Goal: Task Accomplishment & Management: Use online tool/utility

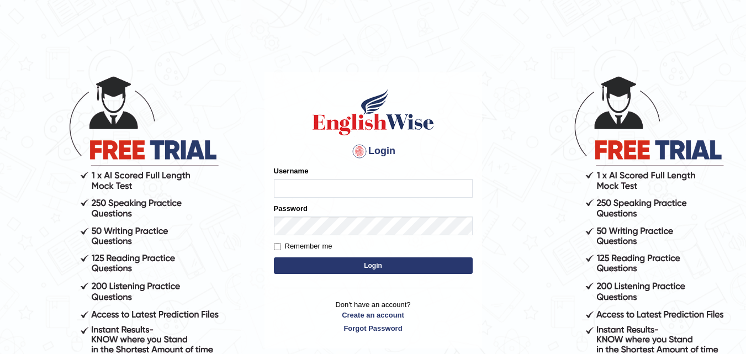
type input "razaislam"
click at [352, 261] on button "Login" at bounding box center [373, 265] width 199 height 17
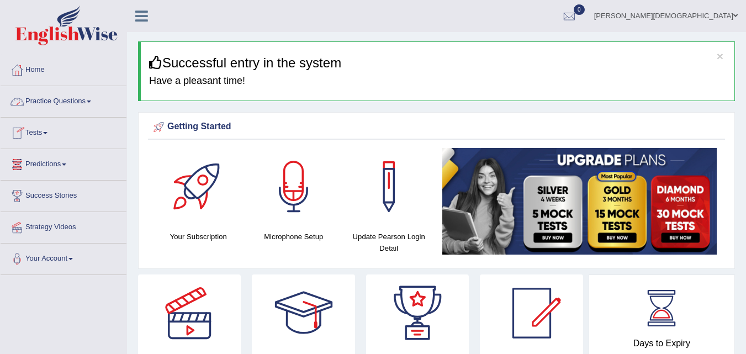
click at [65, 108] on link "Practice Questions" at bounding box center [64, 100] width 126 height 28
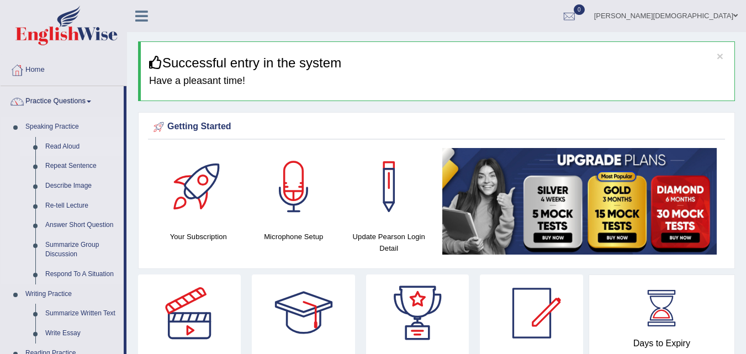
click at [57, 144] on link "Read Aloud" at bounding box center [81, 147] width 83 height 20
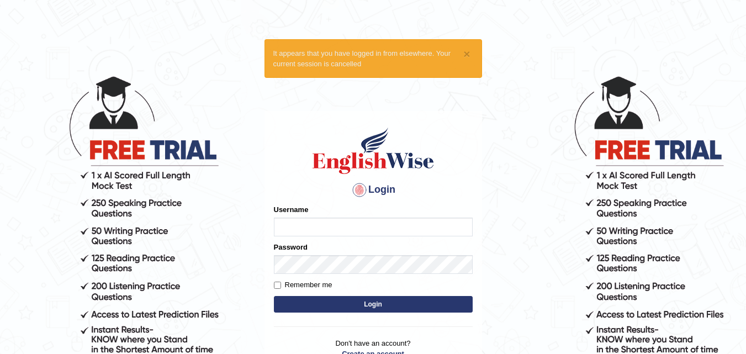
type input "razaislam"
click at [358, 305] on button "Login" at bounding box center [373, 304] width 199 height 17
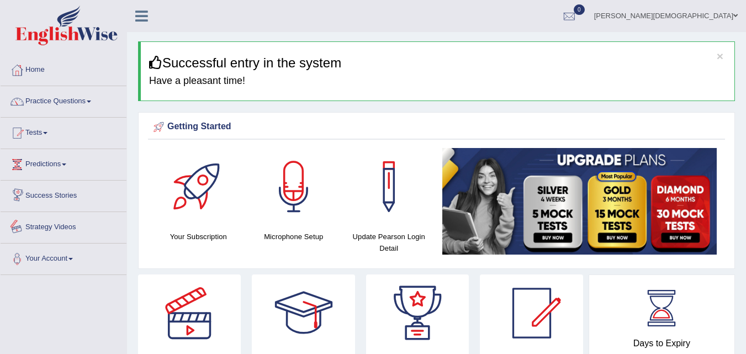
click at [54, 222] on link "Strategy Videos" at bounding box center [64, 226] width 126 height 28
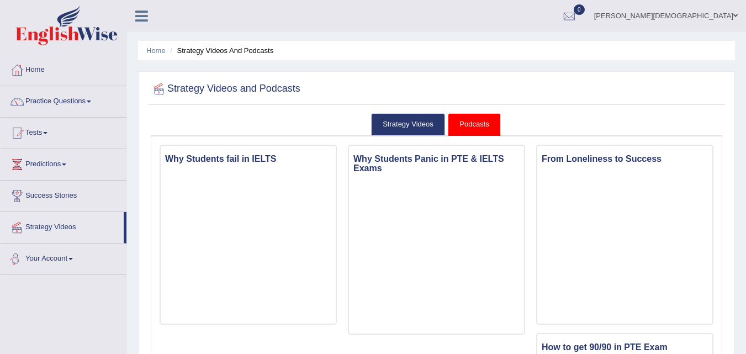
click at [52, 248] on link "Your Account" at bounding box center [64, 258] width 126 height 28
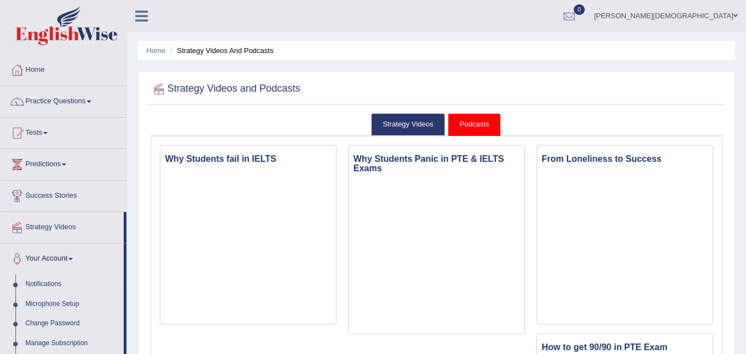
click at [36, 278] on link "Notifications" at bounding box center [71, 285] width 103 height 20
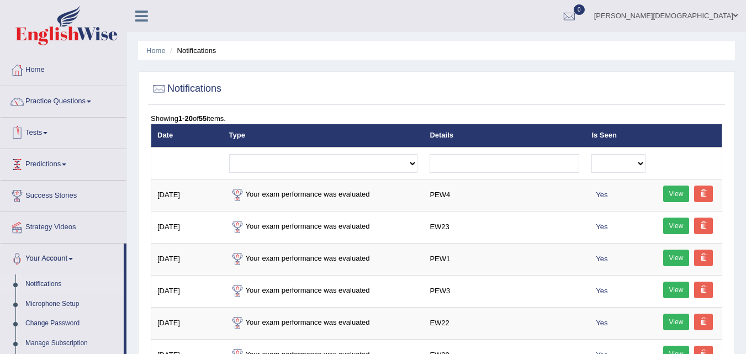
click at [50, 129] on link "Tests" at bounding box center [64, 132] width 126 height 28
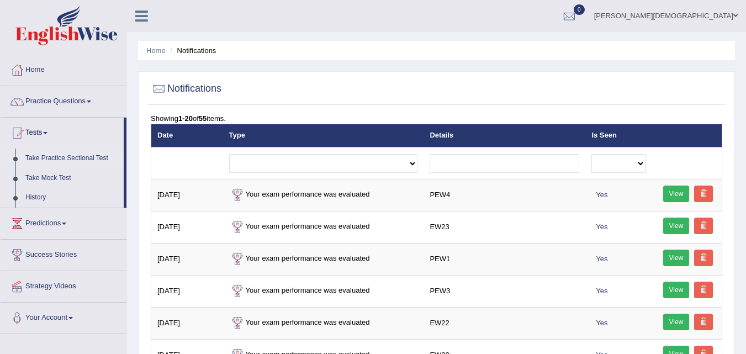
click at [51, 153] on link "Take Practice Sectional Test" at bounding box center [71, 159] width 103 height 20
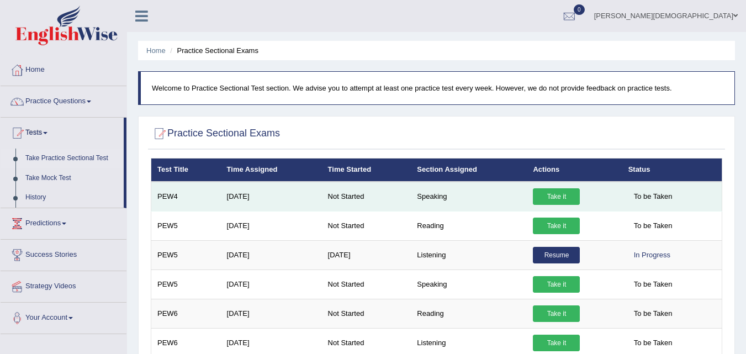
click at [557, 193] on link "Take it" at bounding box center [556, 196] width 47 height 17
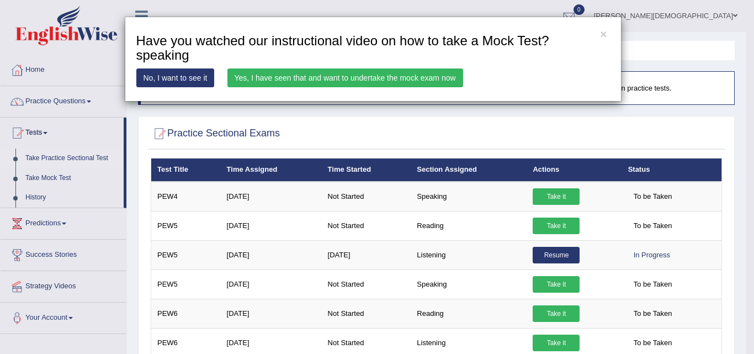
click at [350, 79] on link "Yes, I have seen that and want to undertake the mock exam now" at bounding box center [346, 77] width 236 height 19
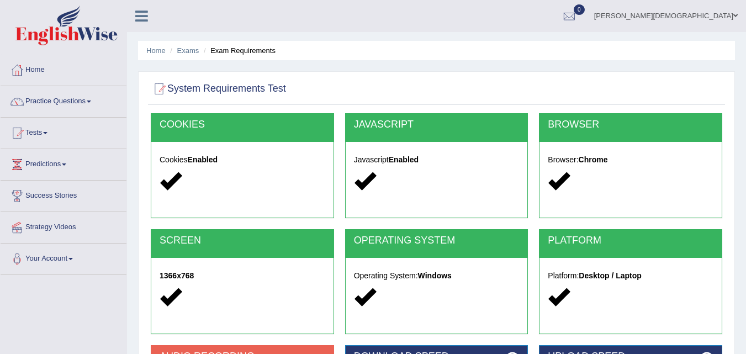
click at [389, 66] on div "Home Exams Exam Requirements System Requirements Test [GEOGRAPHIC_DATA] Cookies…" at bounding box center [436, 276] width 619 height 552
click at [357, 55] on ul "Home Exams Exam Requirements" at bounding box center [436, 50] width 597 height 19
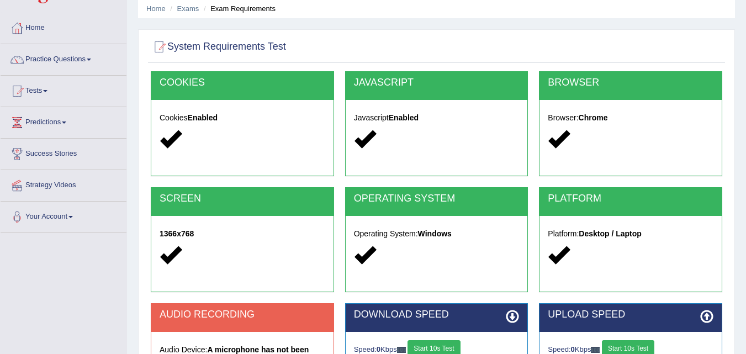
scroll to position [96, 0]
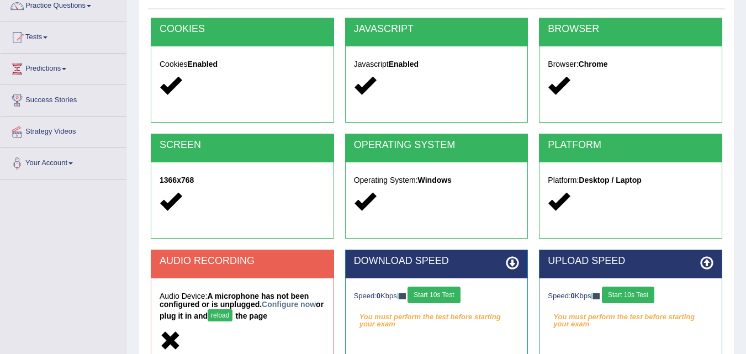
click at [285, 299] on strong "A microphone has not been configured or is unplugged. Configure now or plug it …" at bounding box center [242, 306] width 164 height 29
click at [286, 301] on link "Configure now" at bounding box center [289, 304] width 54 height 9
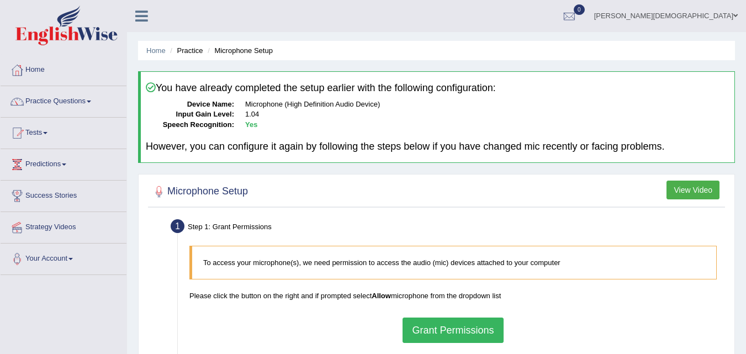
click at [480, 324] on button "Grant Permissions" at bounding box center [453, 330] width 101 height 25
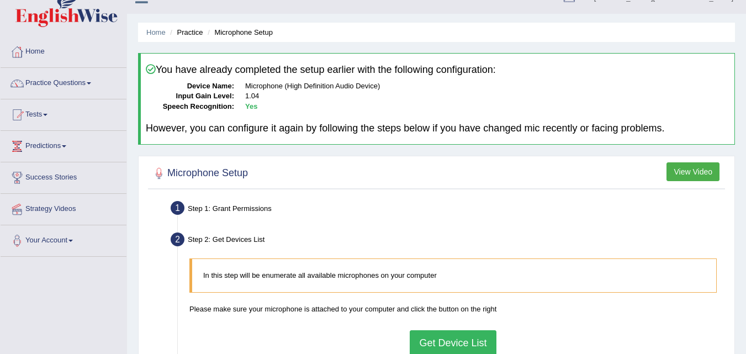
scroll to position [27, 0]
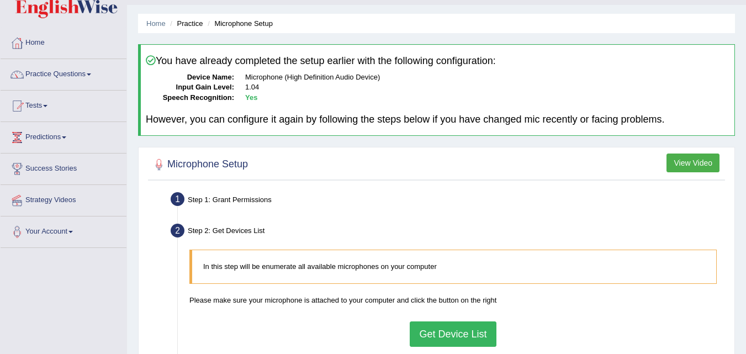
click at [440, 337] on button "Get Device List" at bounding box center [453, 333] width 86 height 25
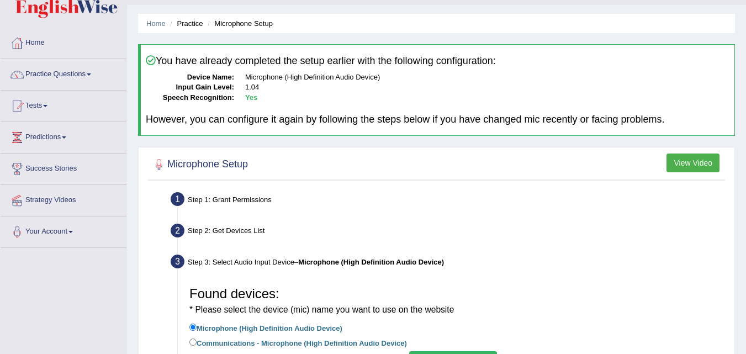
scroll to position [73, 0]
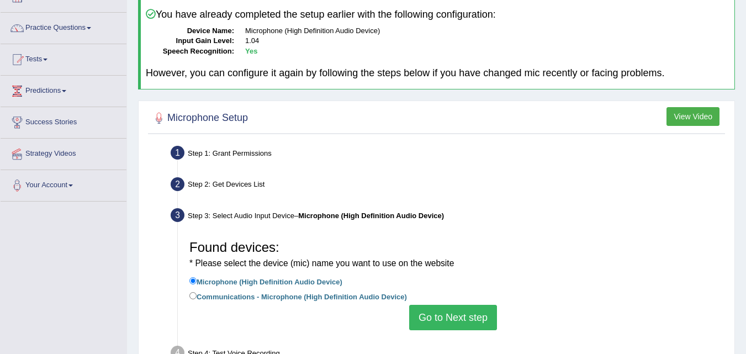
click at [447, 305] on button "Go to Next step" at bounding box center [453, 317] width 88 height 25
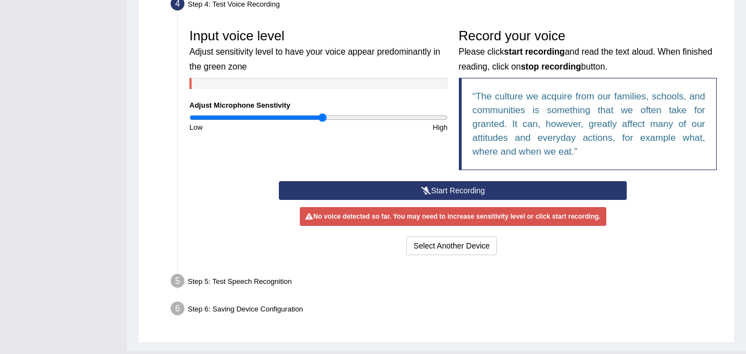
scroll to position [317, 0]
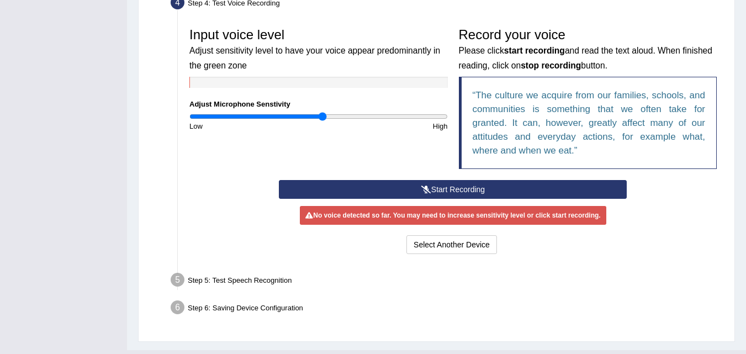
click at [486, 185] on button "Start Recording" at bounding box center [453, 189] width 348 height 19
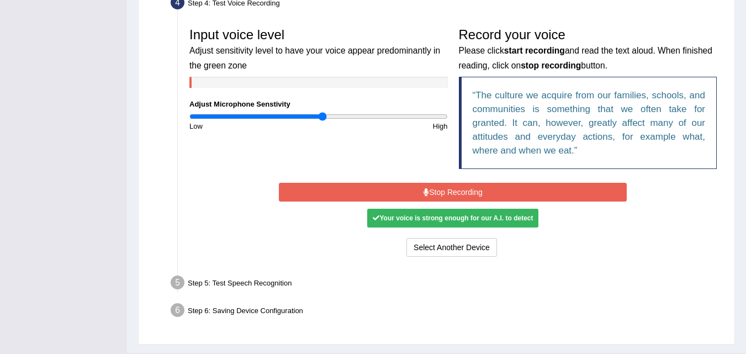
click at [469, 192] on button "Stop Recording" at bounding box center [453, 192] width 348 height 19
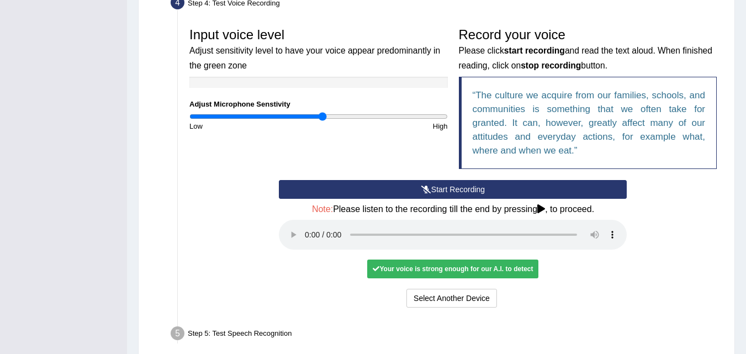
click at [412, 265] on div "Your voice is strong enough for our A.I. to detect" at bounding box center [452, 269] width 171 height 19
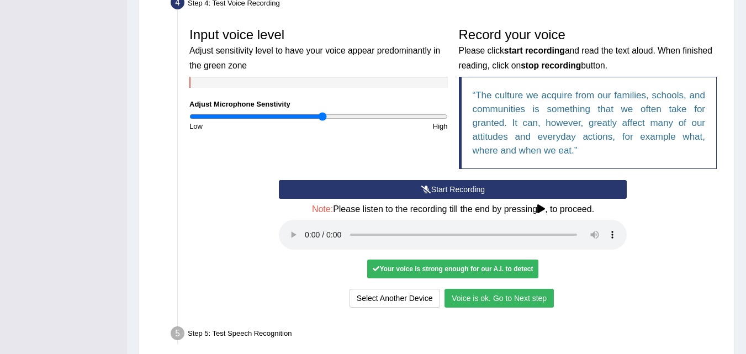
click at [503, 295] on button "Voice is ok. Go to Next step" at bounding box center [499, 298] width 109 height 19
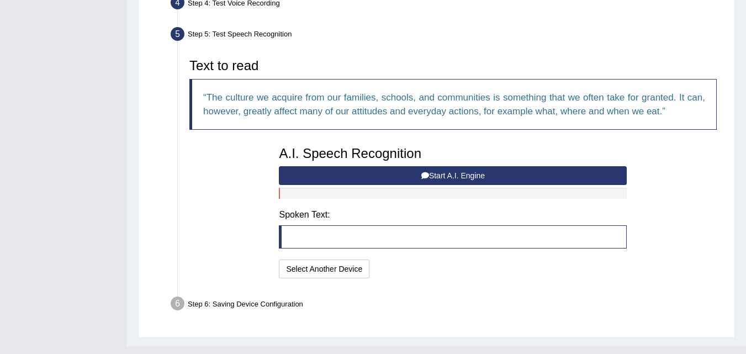
click at [381, 173] on button "Start A.I. Engine" at bounding box center [453, 175] width 348 height 19
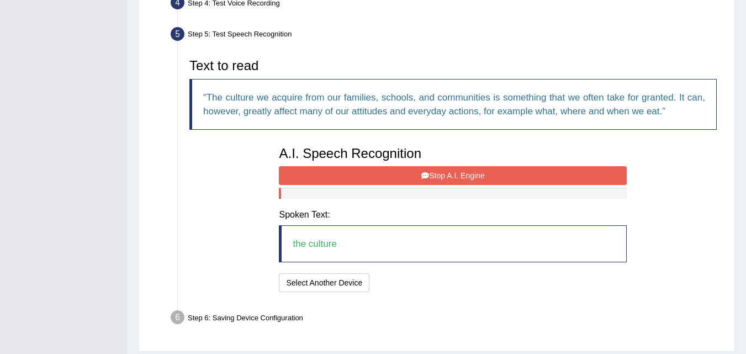
click at [381, 173] on button "Stop A.I. Engine" at bounding box center [453, 175] width 348 height 19
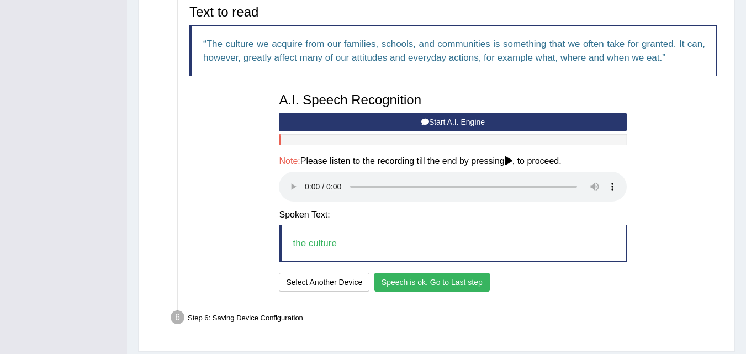
scroll to position [404, 0]
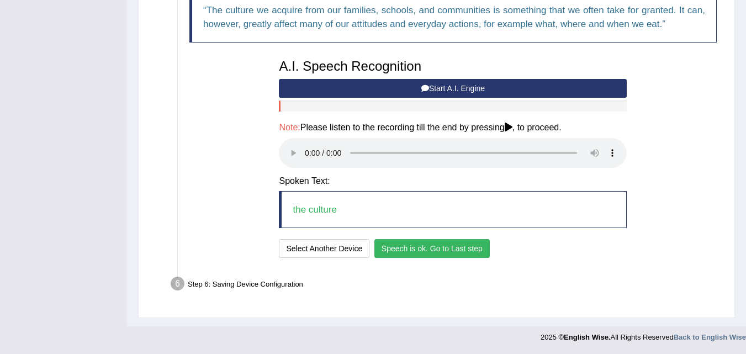
click at [405, 242] on button "Speech is ok. Go to Last step" at bounding box center [431, 248] width 115 height 19
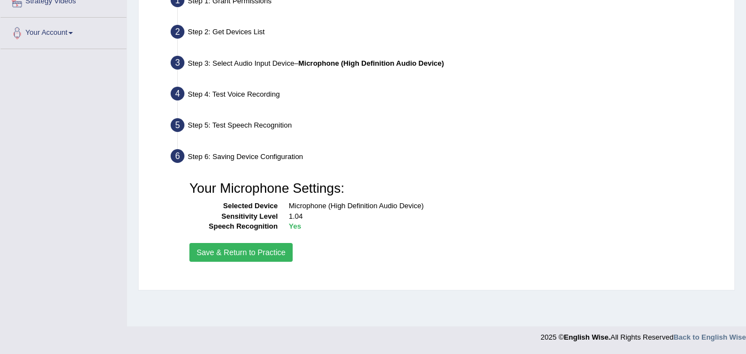
scroll to position [226, 0]
click at [217, 250] on button "Save & Return to Practice" at bounding box center [240, 252] width 103 height 19
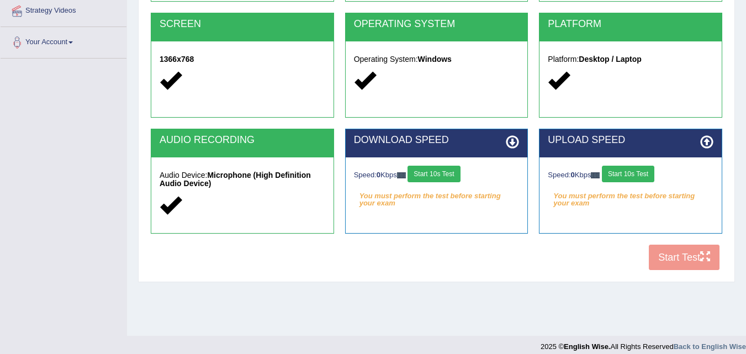
scroll to position [219, 0]
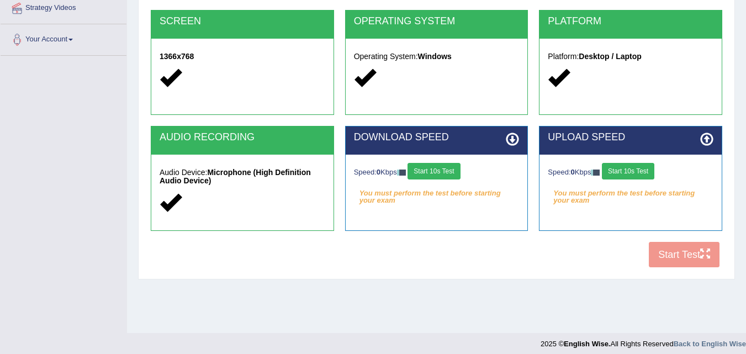
click at [432, 166] on button "Start 10s Test" at bounding box center [434, 171] width 52 height 17
click at [625, 165] on button "Start 10s Test" at bounding box center [628, 171] width 52 height 17
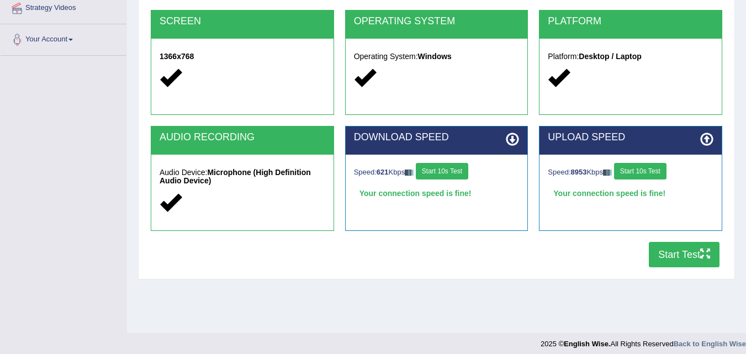
click at [690, 250] on button "Start Test" at bounding box center [684, 254] width 71 height 25
